Goal: Check status: Check status

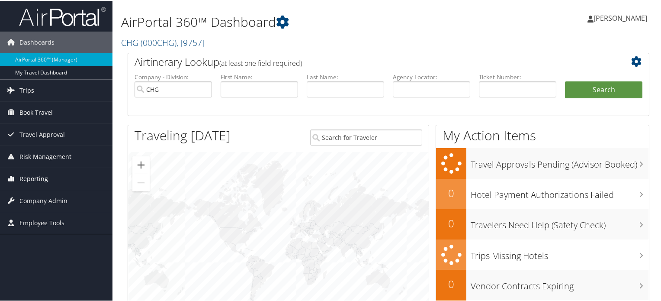
click at [36, 181] on span "Reporting" at bounding box center [33, 178] width 29 height 22
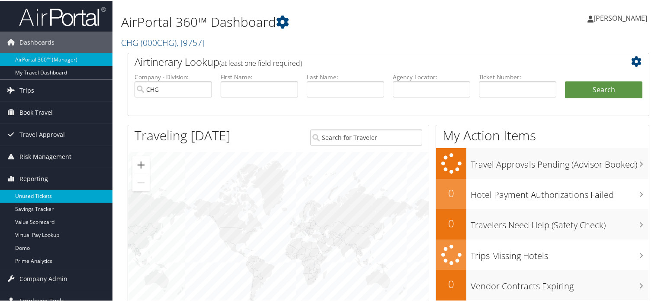
click at [48, 192] on link "Unused Tickets" at bounding box center [56, 195] width 112 height 13
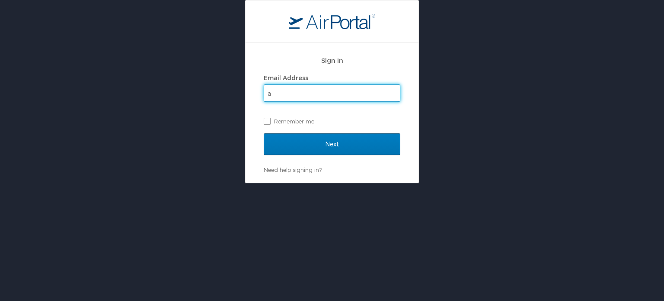
type input "[PERSON_NAME][EMAIL_ADDRESS][PERSON_NAME][DOMAIN_NAME]"
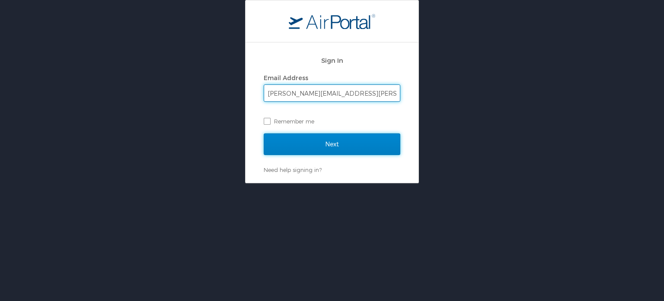
click at [306, 141] on input "Next" at bounding box center [332, 144] width 137 height 22
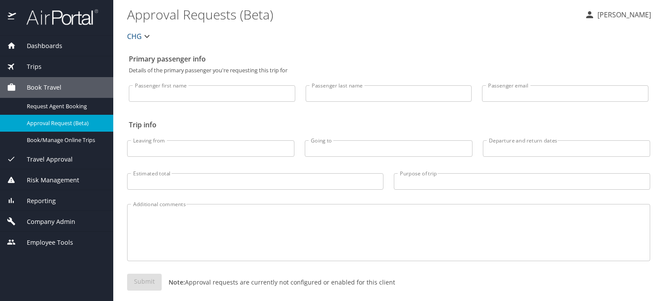
click at [50, 199] on span "Reporting" at bounding box center [36, 201] width 40 height 10
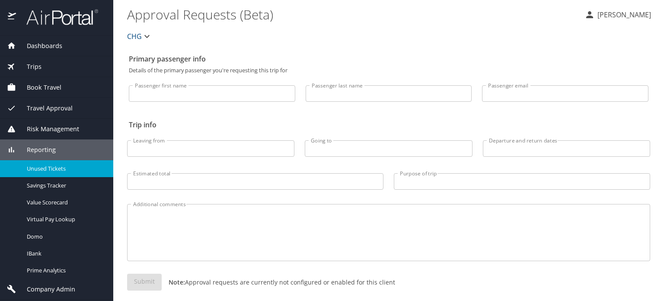
click at [42, 168] on span "Unused Tickets" at bounding box center [65, 168] width 76 height 8
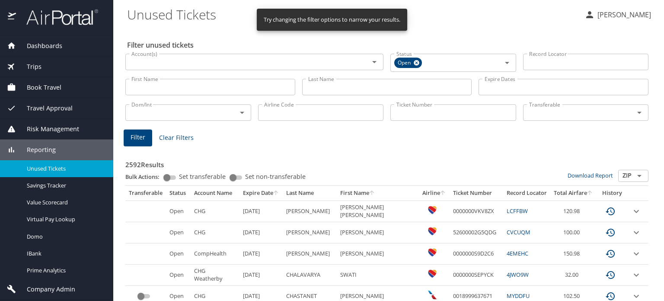
click at [298, 114] on input "Airline Code" at bounding box center [321, 112] width 126 height 16
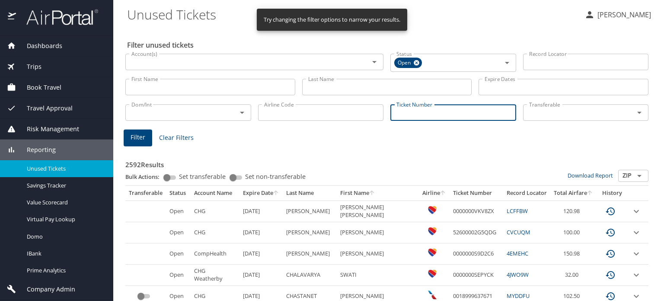
click at [391, 112] on input "Ticket Number" at bounding box center [454, 112] width 126 height 16
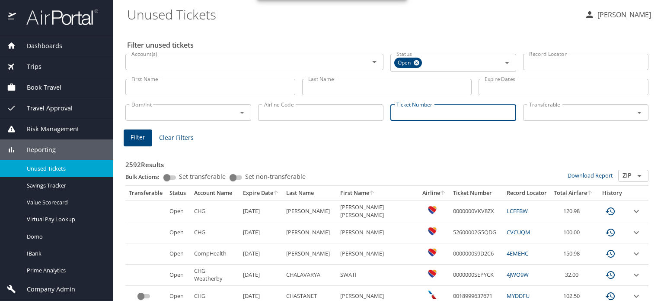
paste input "0167266860648"
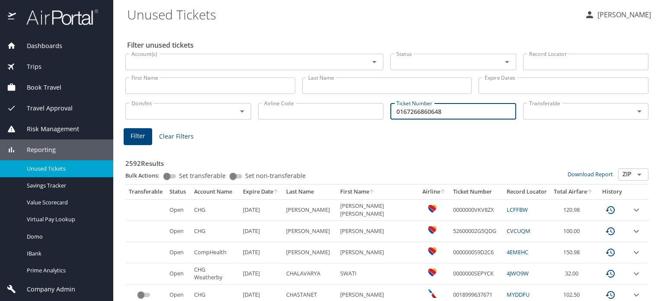
type input "0167266860648"
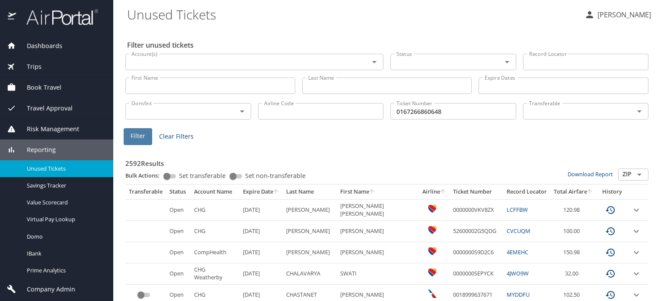
click at [135, 137] on span "Filter" at bounding box center [138, 136] width 15 height 11
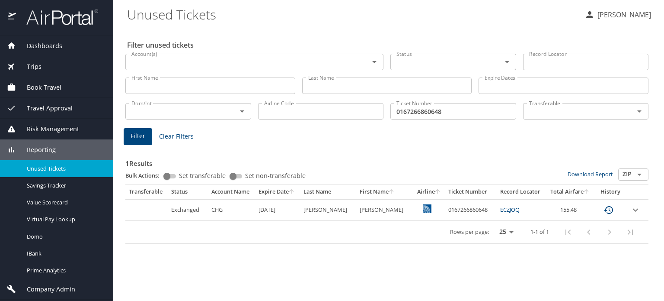
click at [500, 208] on link "ECZJOQ" at bounding box center [509, 209] width 19 height 8
click at [605, 211] on icon "custom pagination table" at bounding box center [609, 210] width 10 height 10
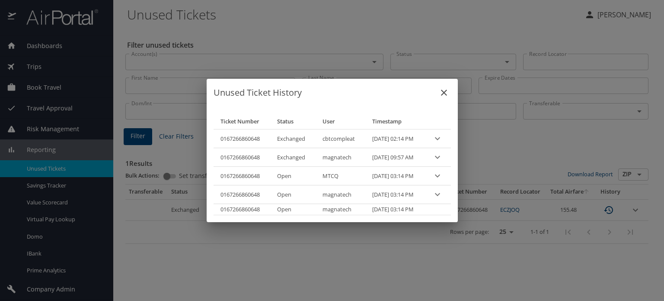
click at [449, 97] on icon "close" at bounding box center [444, 92] width 10 height 10
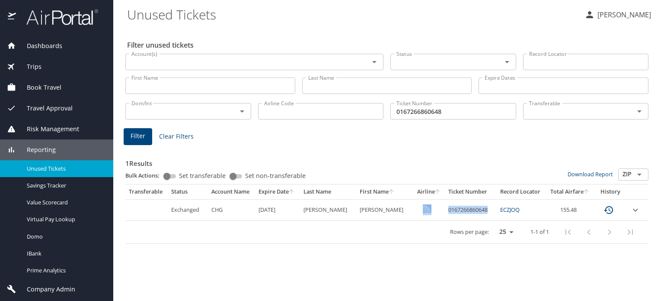
drag, startPoint x: 479, startPoint y: 211, endPoint x: 432, endPoint y: 210, distance: 47.6
click at [432, 210] on tr "Exchanged CHG 6/12/2026 GORSKI TIMOTHY 0167266860648 ECZJOQ 155.48" at bounding box center [386, 209] width 523 height 21
copy tr "0167266860648"
drag, startPoint x: 525, startPoint y: 210, endPoint x: 493, endPoint y: 210, distance: 32.0
click at [497, 210] on td "ECZJOQ" at bounding box center [521, 209] width 49 height 21
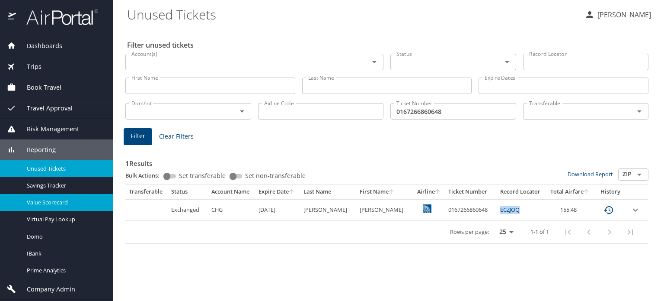
copy link "ECZJOQ"
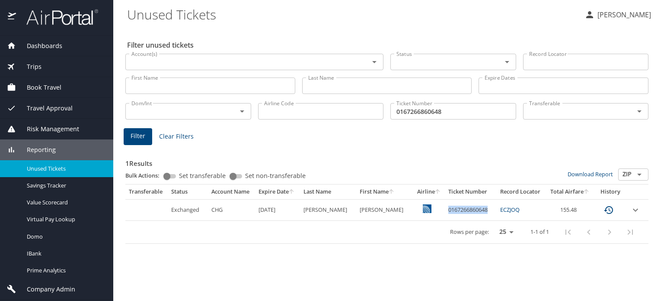
drag, startPoint x: 481, startPoint y: 211, endPoint x: 436, endPoint y: 212, distance: 45.0
click at [445, 212] on td "0167266860648" at bounding box center [471, 209] width 52 height 21
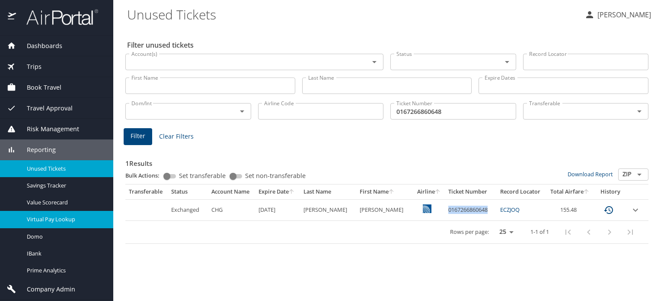
copy td "0167266860648"
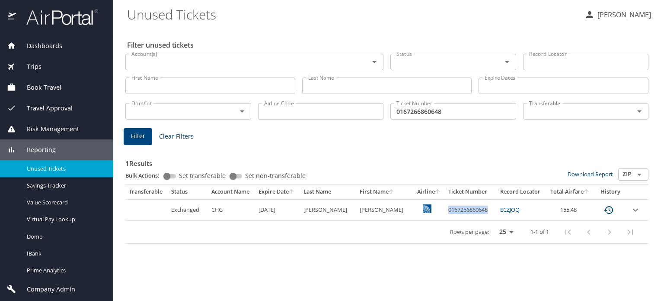
click at [604, 209] on icon "custom pagination table" at bounding box center [608, 210] width 9 height 8
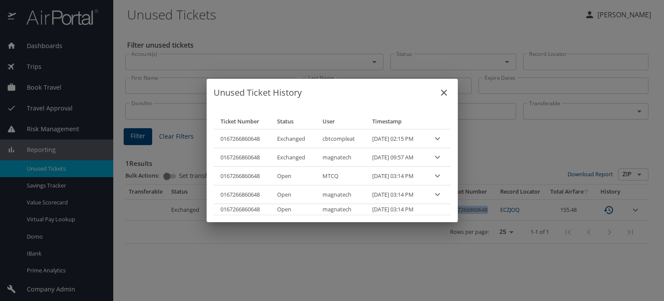
click at [442, 139] on icon "expand row" at bounding box center [437, 138] width 10 height 10
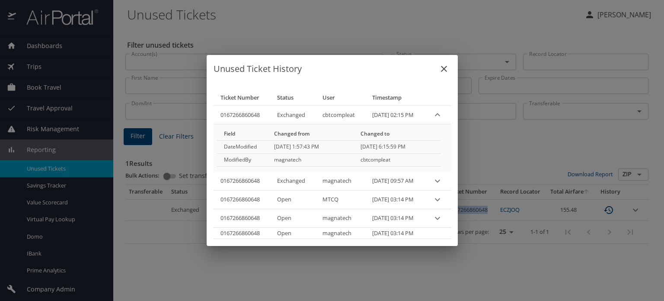
click at [449, 73] on icon "close" at bounding box center [444, 69] width 10 height 10
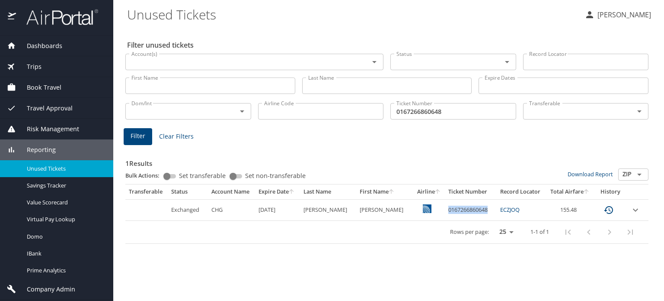
click at [637, 209] on icon "expand row" at bounding box center [636, 210] width 10 height 10
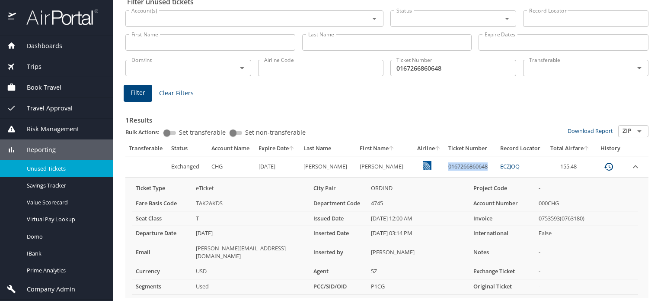
scroll to position [58, 0]
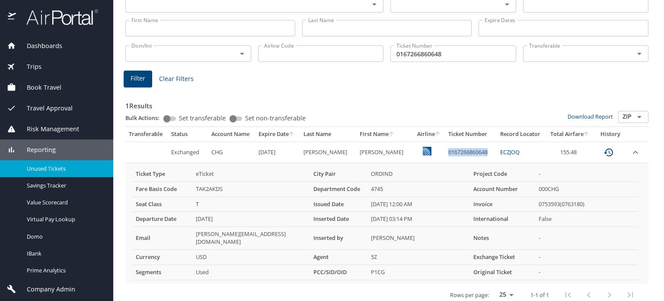
copy td "0167266860648"
drag, startPoint x: 514, startPoint y: 152, endPoint x: 487, endPoint y: 152, distance: 26.8
click at [497, 152] on td "ECZJOQ" at bounding box center [521, 151] width 49 height 21
copy link "ECZJOQ"
drag, startPoint x: 474, startPoint y: 148, endPoint x: 433, endPoint y: 148, distance: 41.1
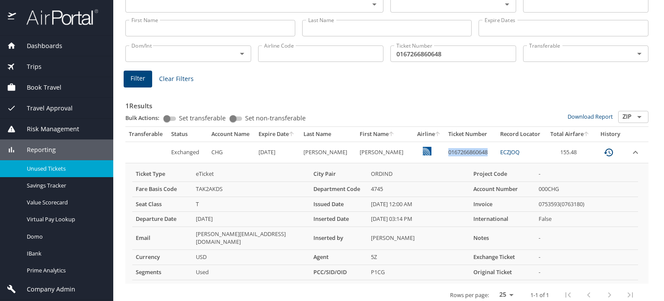
click at [445, 148] on td "0167266860648" at bounding box center [471, 151] width 52 height 21
copy td "0167266860648"
click at [604, 150] on icon "custom pagination table" at bounding box center [608, 152] width 9 height 8
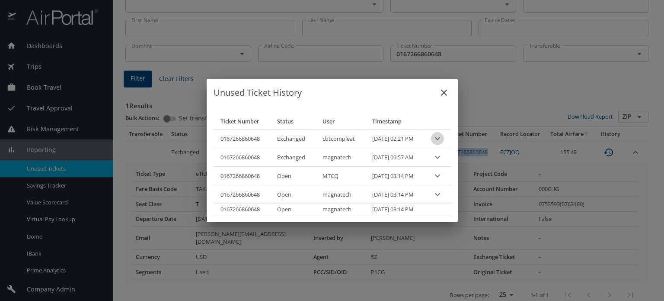
click at [442, 136] on icon "expand row" at bounding box center [437, 138] width 10 height 10
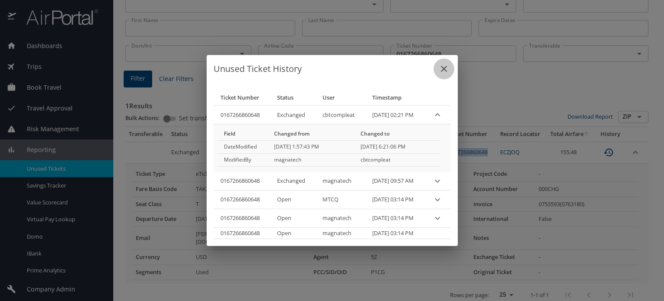
click at [449, 71] on icon "close" at bounding box center [444, 69] width 10 height 10
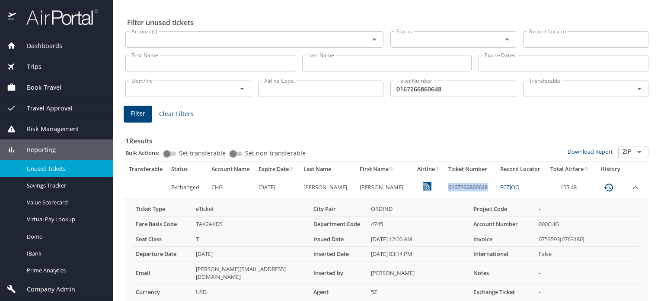
scroll to position [43, 0]
